Goal: Information Seeking & Learning: Learn about a topic

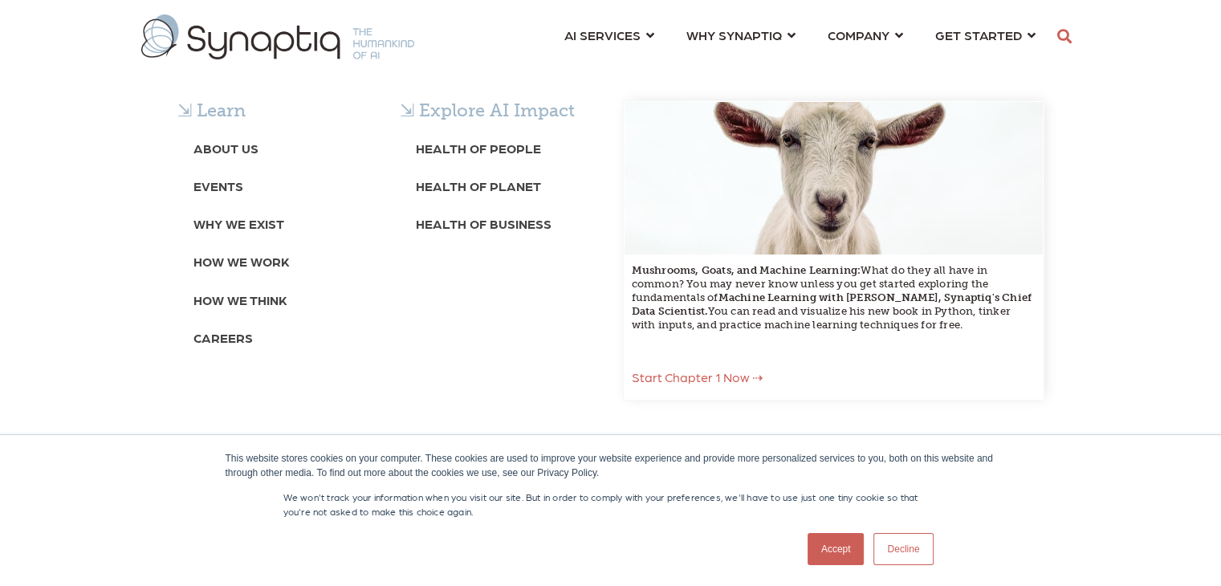
scroll to position [0, 6]
click at [208, 328] on link "Careers" at bounding box center [223, 338] width 59 height 30
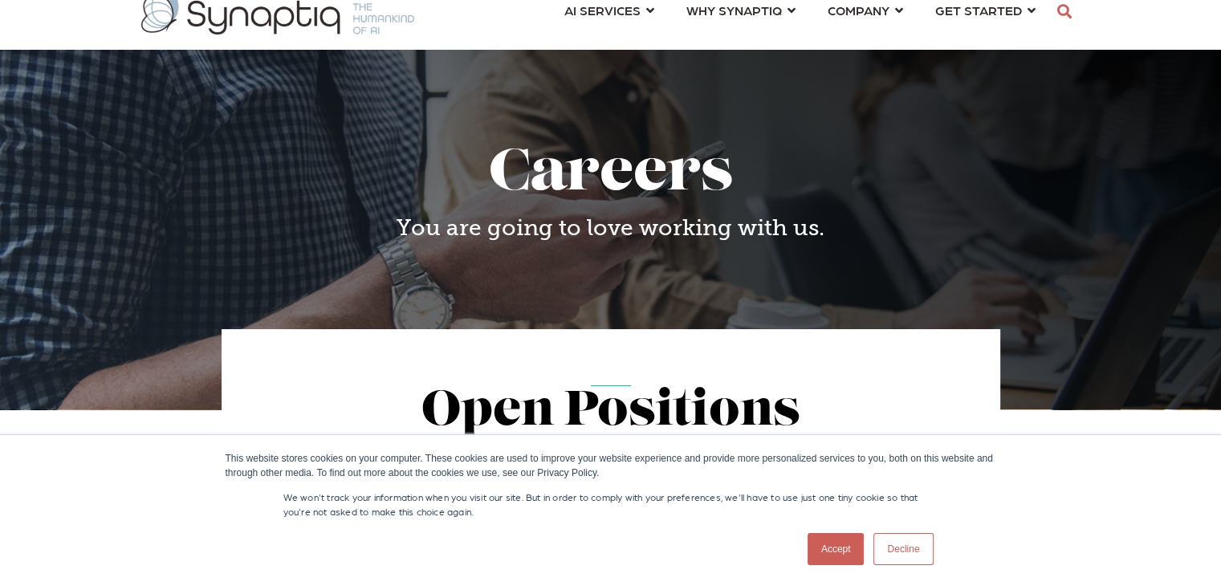
scroll to position [241, 0]
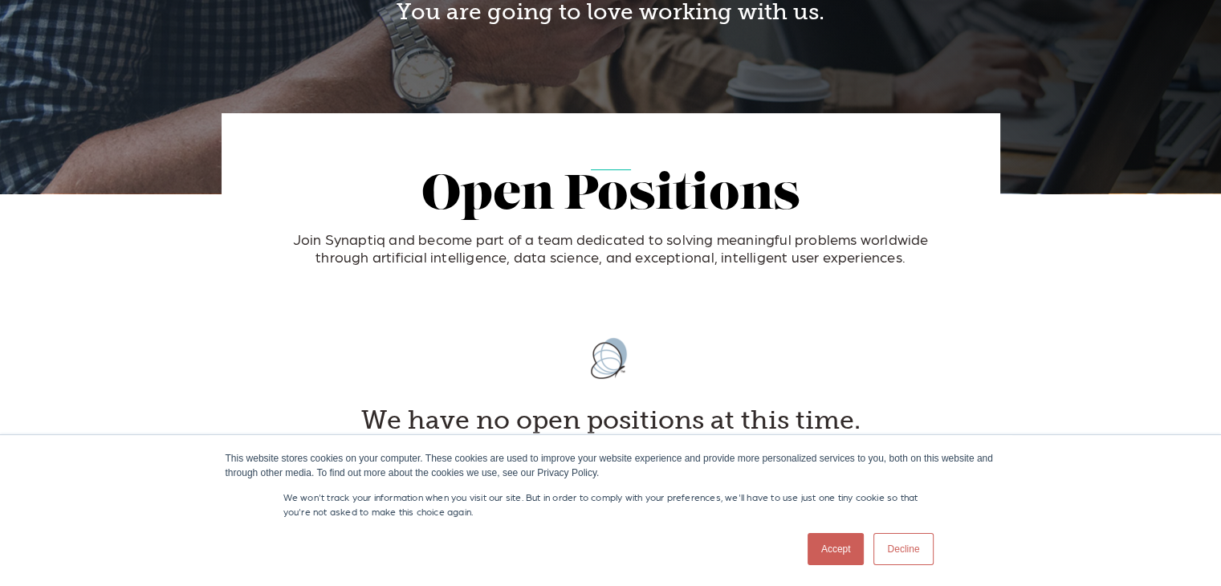
click at [838, 555] on link "Accept" at bounding box center [836, 549] width 57 height 32
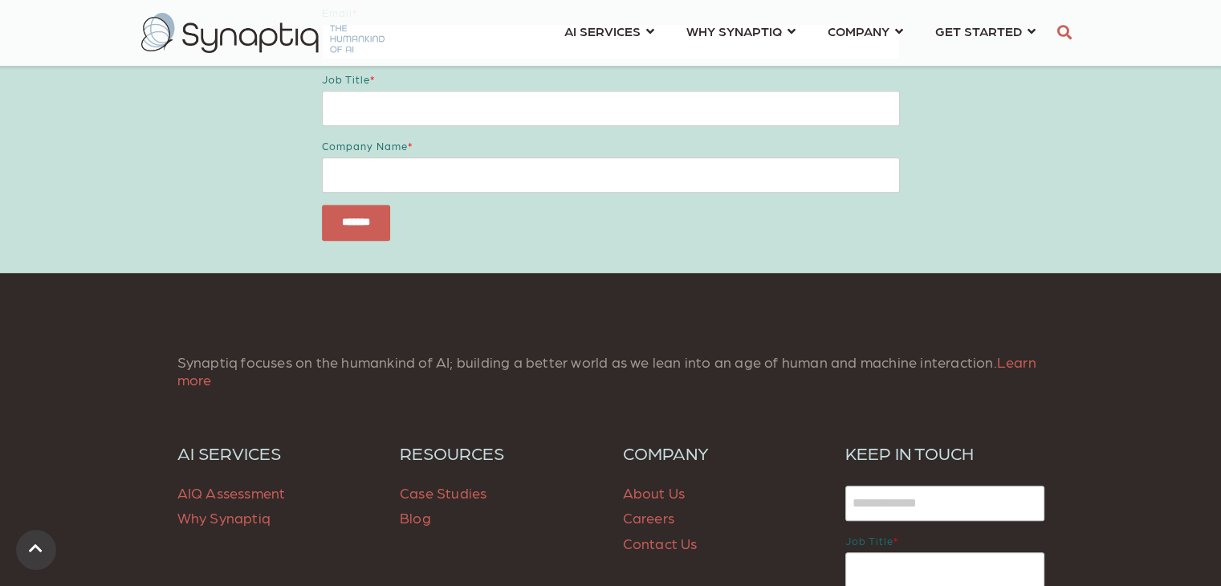
scroll to position [1338, 0]
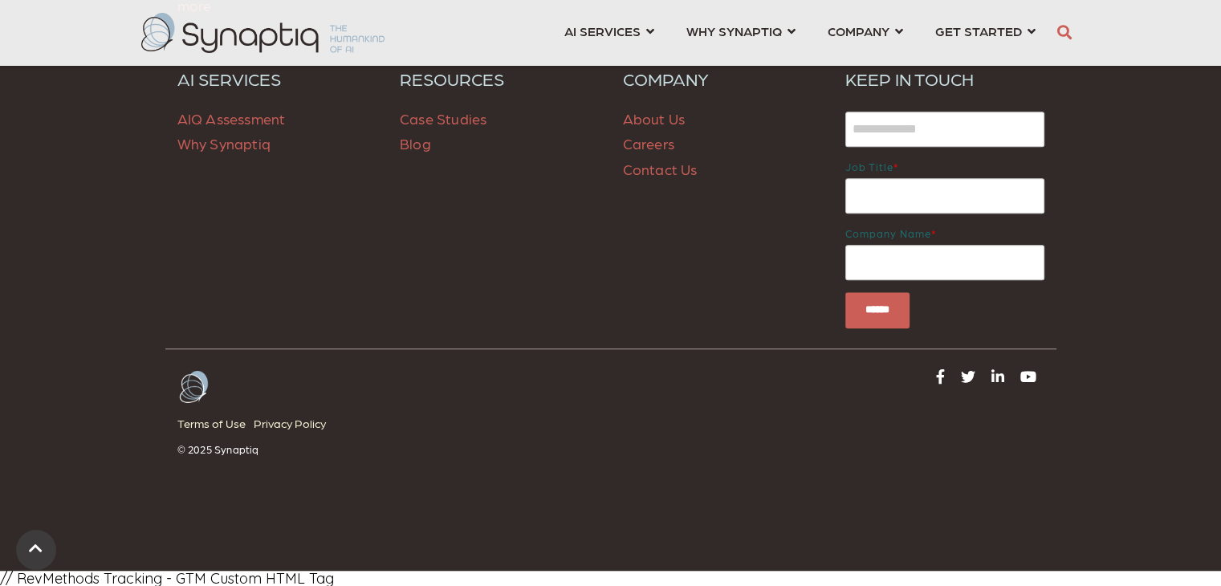
click at [646, 145] on link "Careers" at bounding box center [648, 143] width 51 height 17
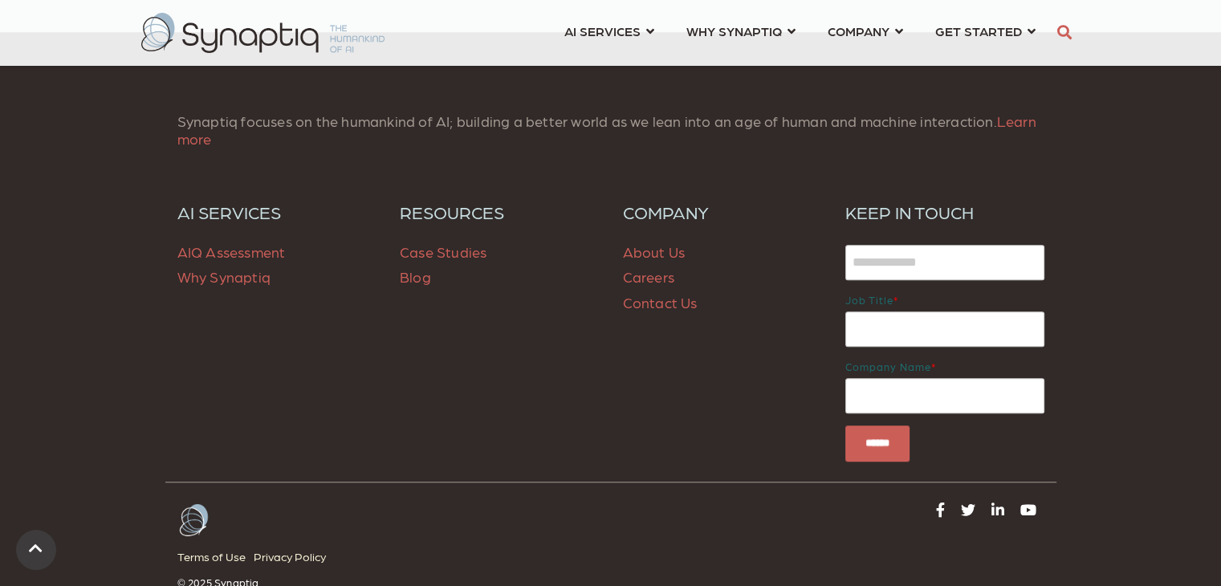
scroll to position [1338, 0]
